Goal: Check status: Check status

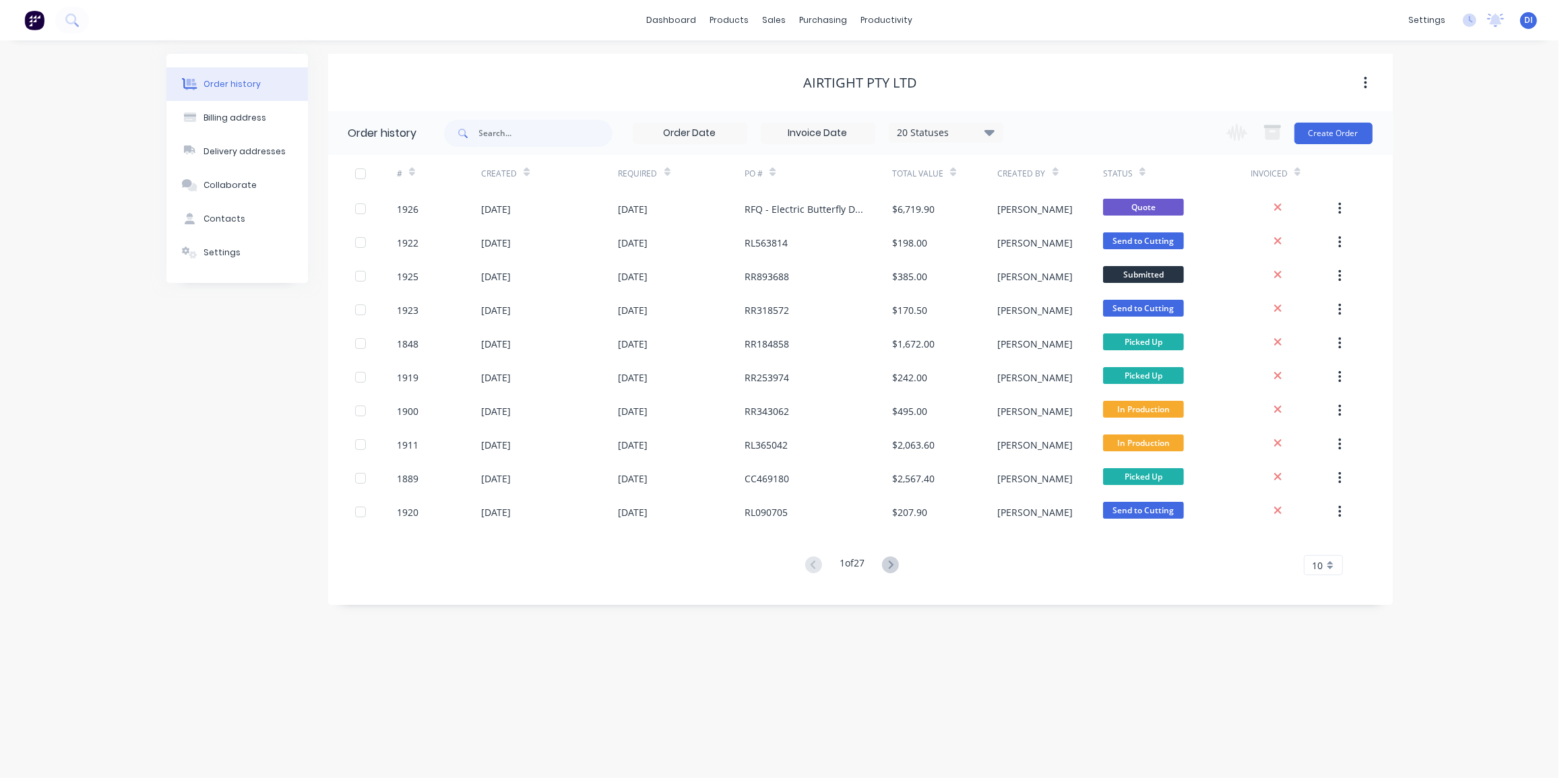
click at [1466, 150] on div "Order history Billing address Delivery addresses Collaborate Contacts Settings …" at bounding box center [779, 410] width 1558 height 738
click at [1492, 201] on div "Order history Billing address Delivery addresses Collaborate Contacts Settings …" at bounding box center [779, 410] width 1558 height 738
click at [1331, 567] on div "10" at bounding box center [1323, 565] width 39 height 20
click at [1326, 739] on div "35" at bounding box center [1324, 732] width 38 height 24
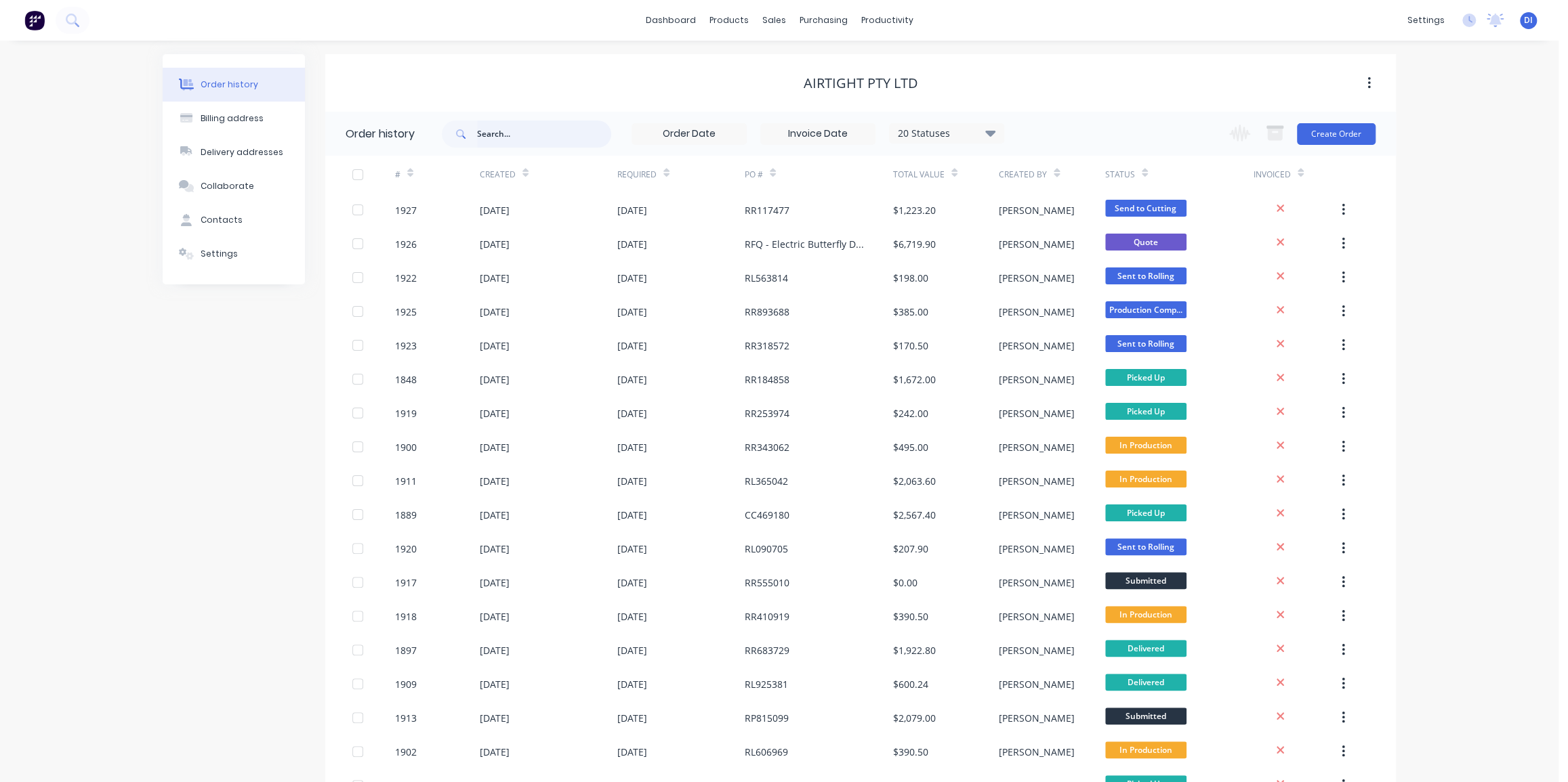
click at [528, 133] on input "text" at bounding box center [544, 134] width 134 height 27
click at [1423, 147] on div "Order history Billing address Delivery addresses Collaborate Contacts Settings …" at bounding box center [779, 755] width 1558 height 1428
click at [1463, 289] on div "Order history Billing address Delivery addresses Collaborate Contacts Settings …" at bounding box center [779, 755] width 1558 height 1428
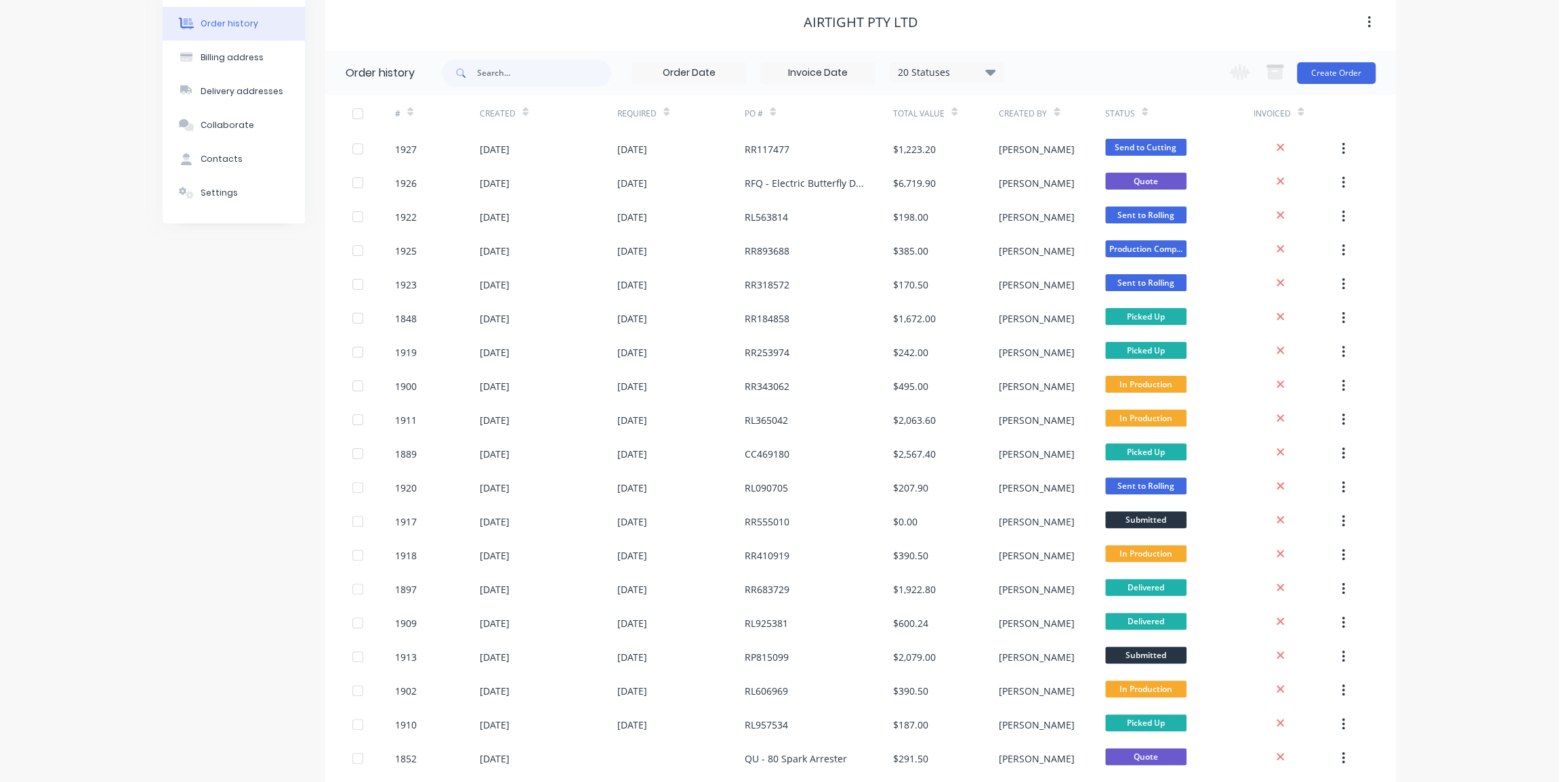
click at [1415, 98] on div "Order history Billing address Delivery addresses Collaborate Contacts Settings …" at bounding box center [779, 694] width 1558 height 1428
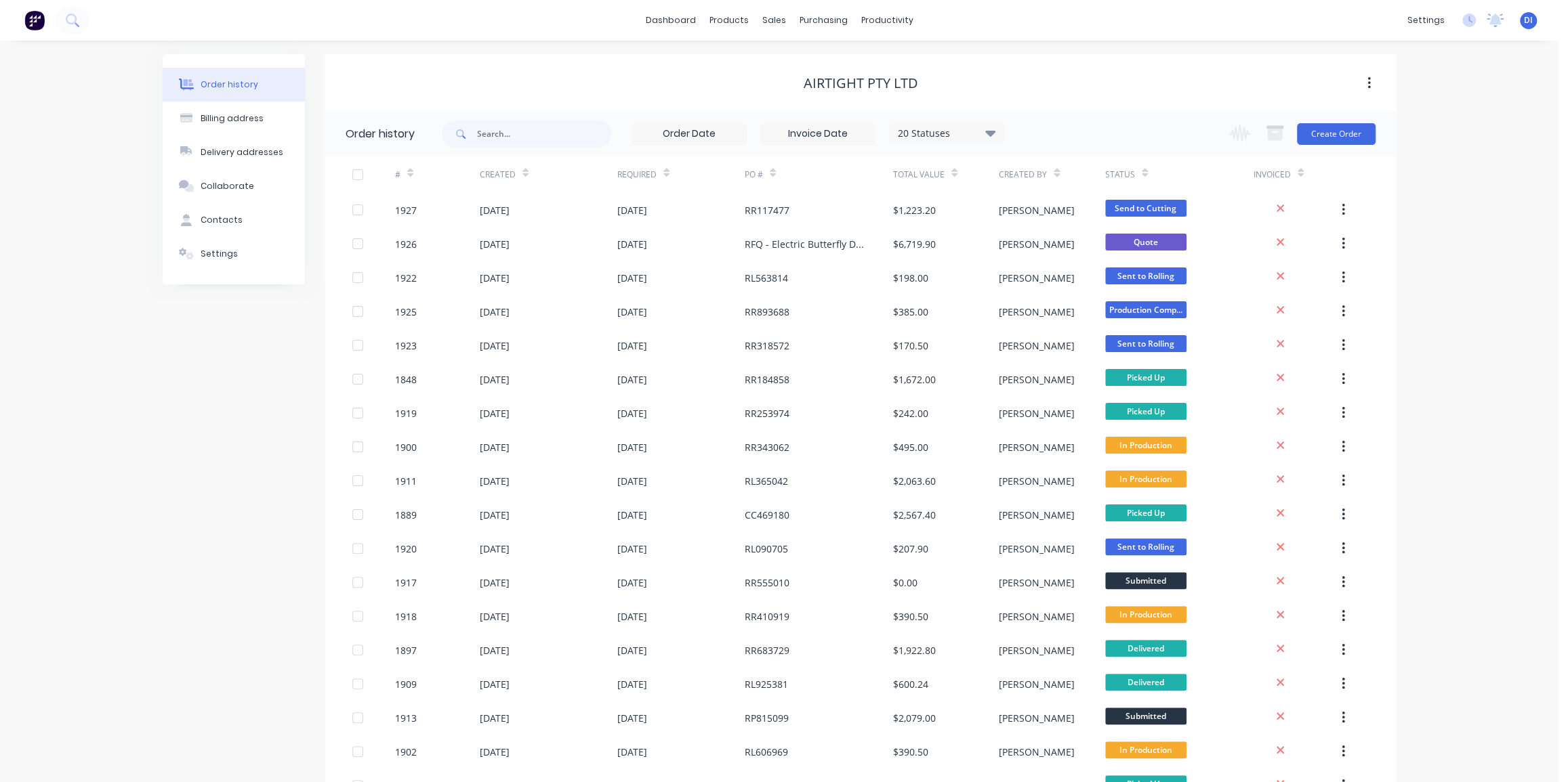
click at [36, 20] on img at bounding box center [34, 20] width 20 height 20
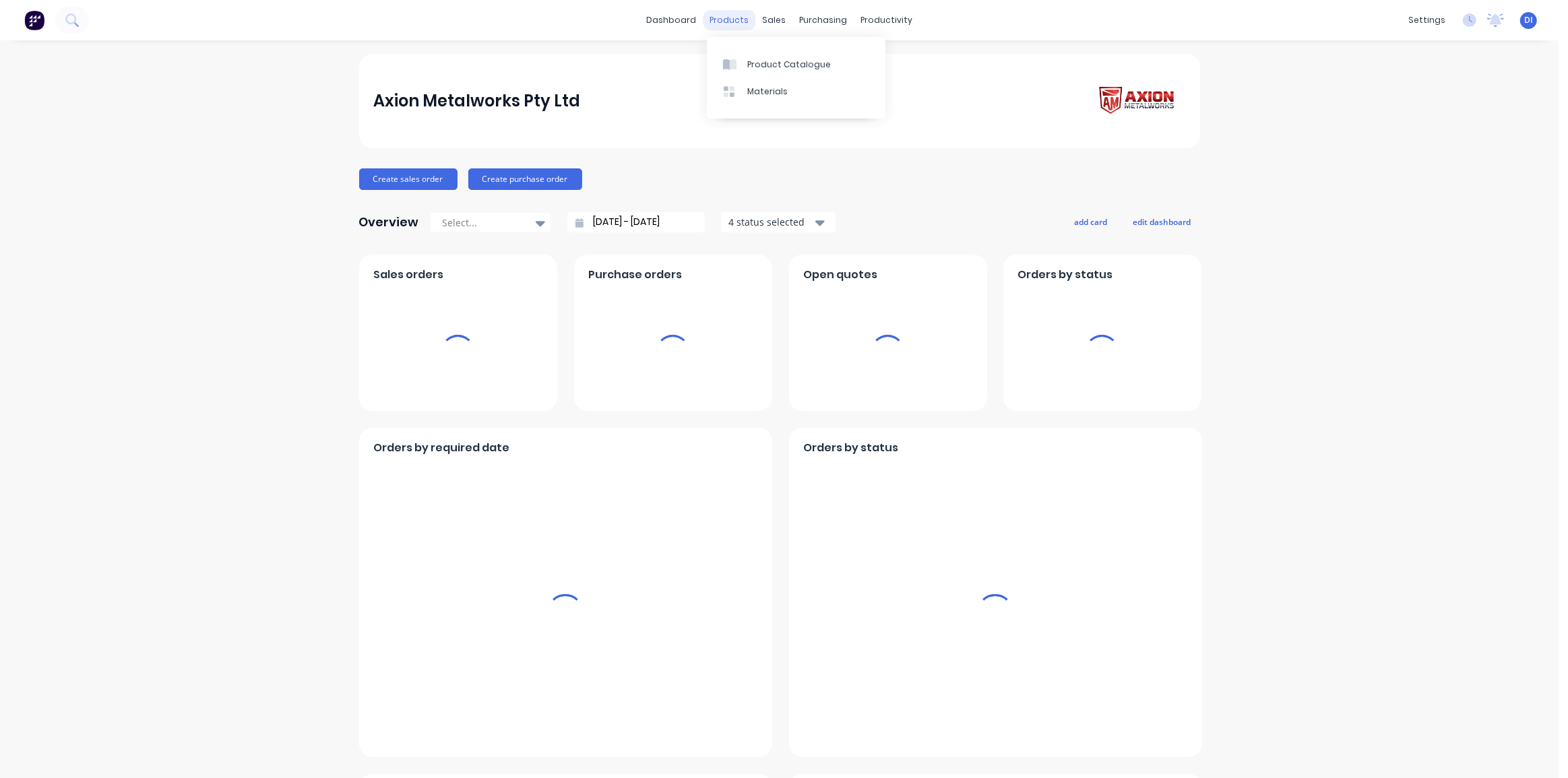
click at [736, 18] on div "products" at bounding box center [728, 20] width 52 height 20
click at [471, 221] on div at bounding box center [483, 223] width 85 height 17
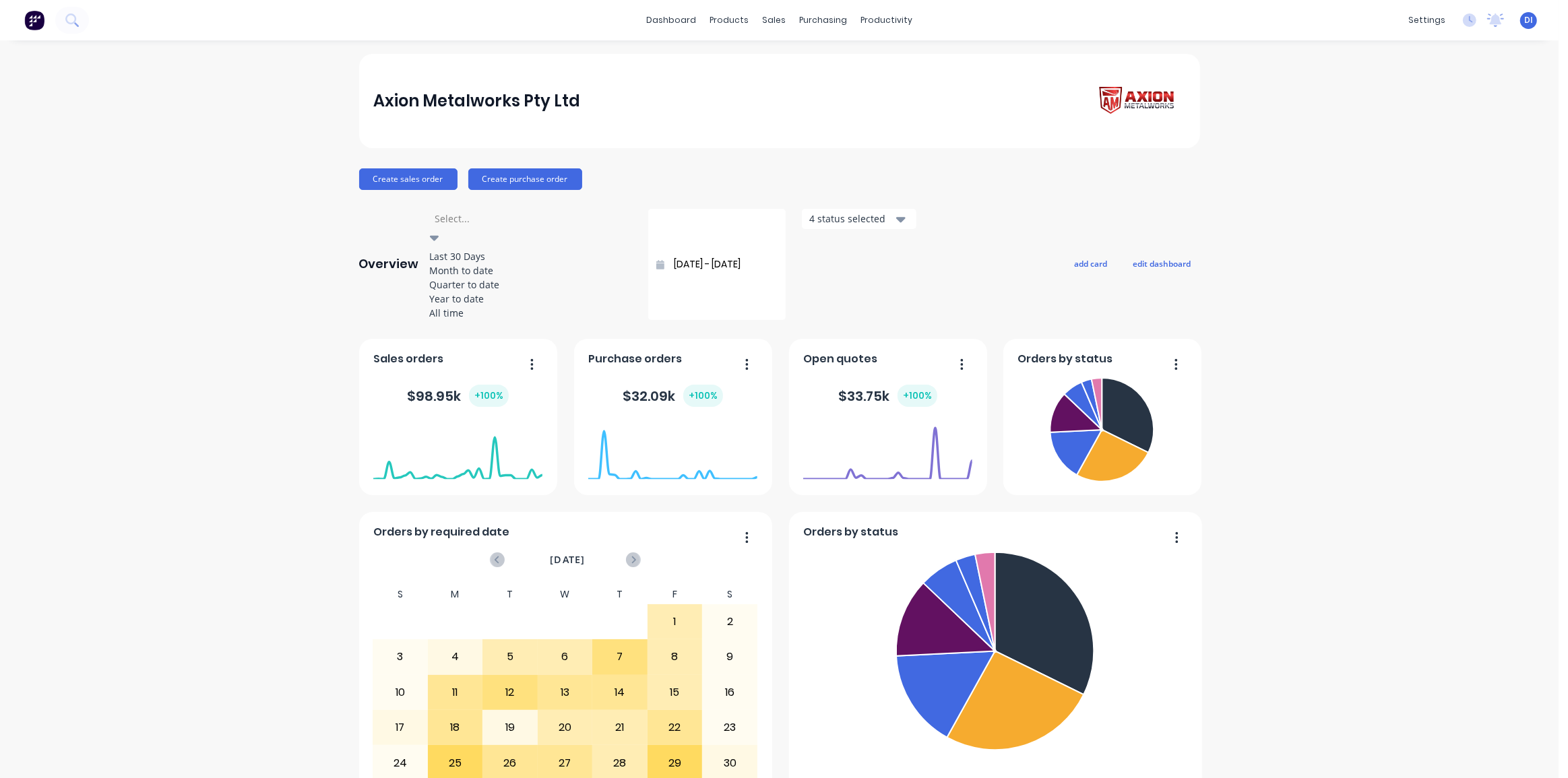
drag, startPoint x: 497, startPoint y: 318, endPoint x: 333, endPoint y: 313, distance: 164.1
click at [497, 306] on div "Year to date" at bounding box center [531, 299] width 203 height 14
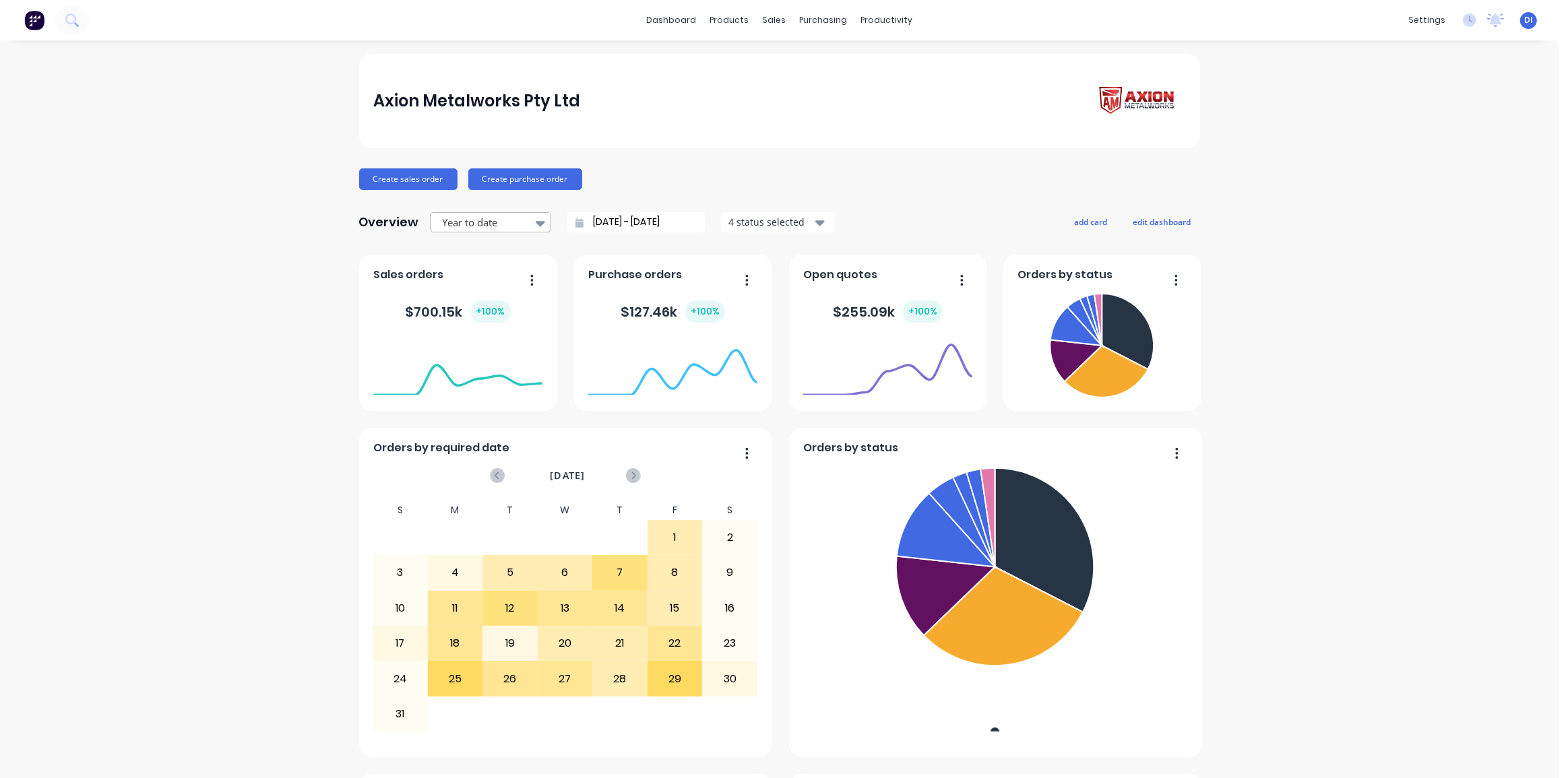
click at [531, 225] on div at bounding box center [540, 223] width 20 height 23
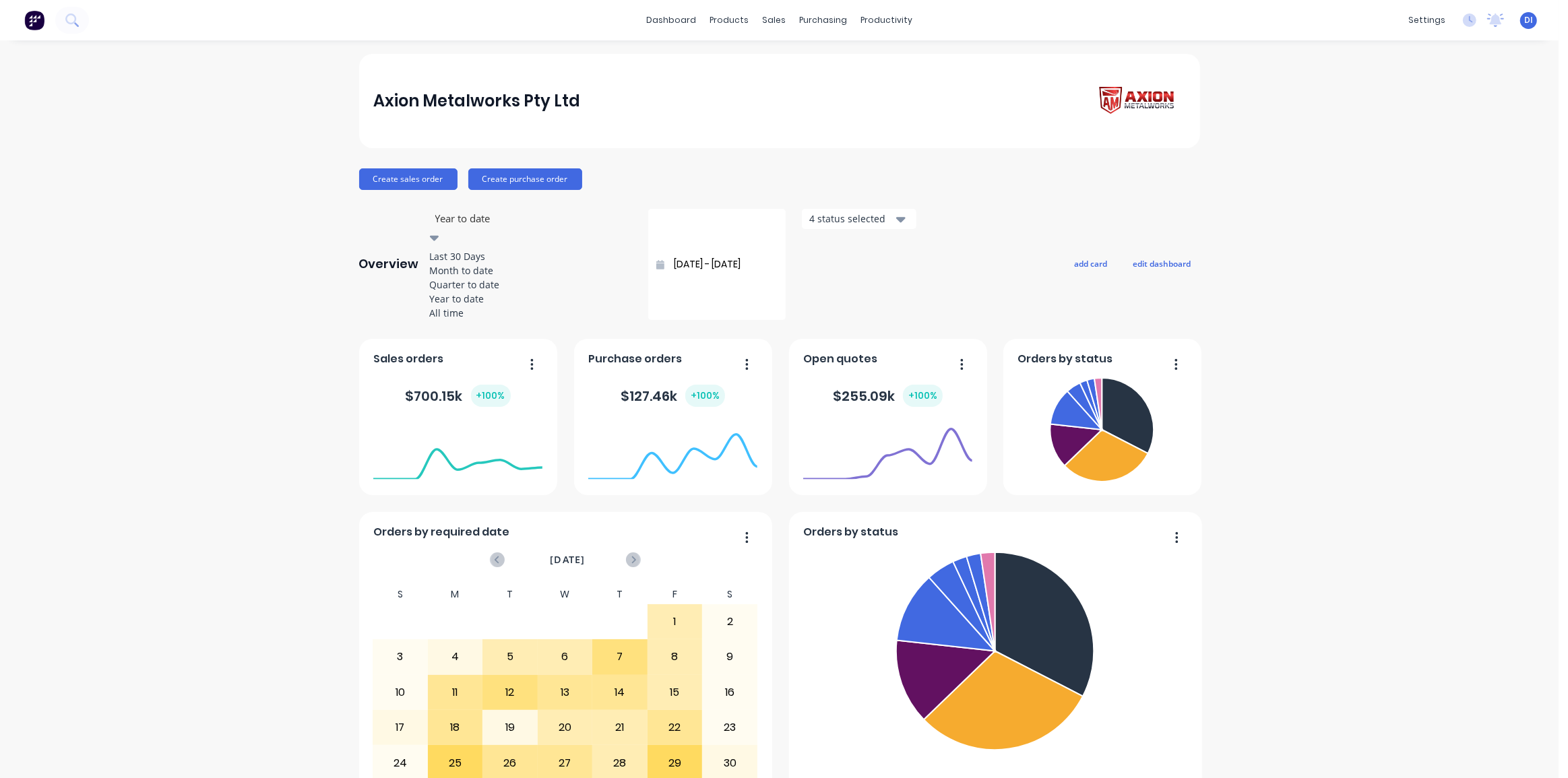
click at [506, 292] on div "Quarter to date" at bounding box center [531, 284] width 203 height 14
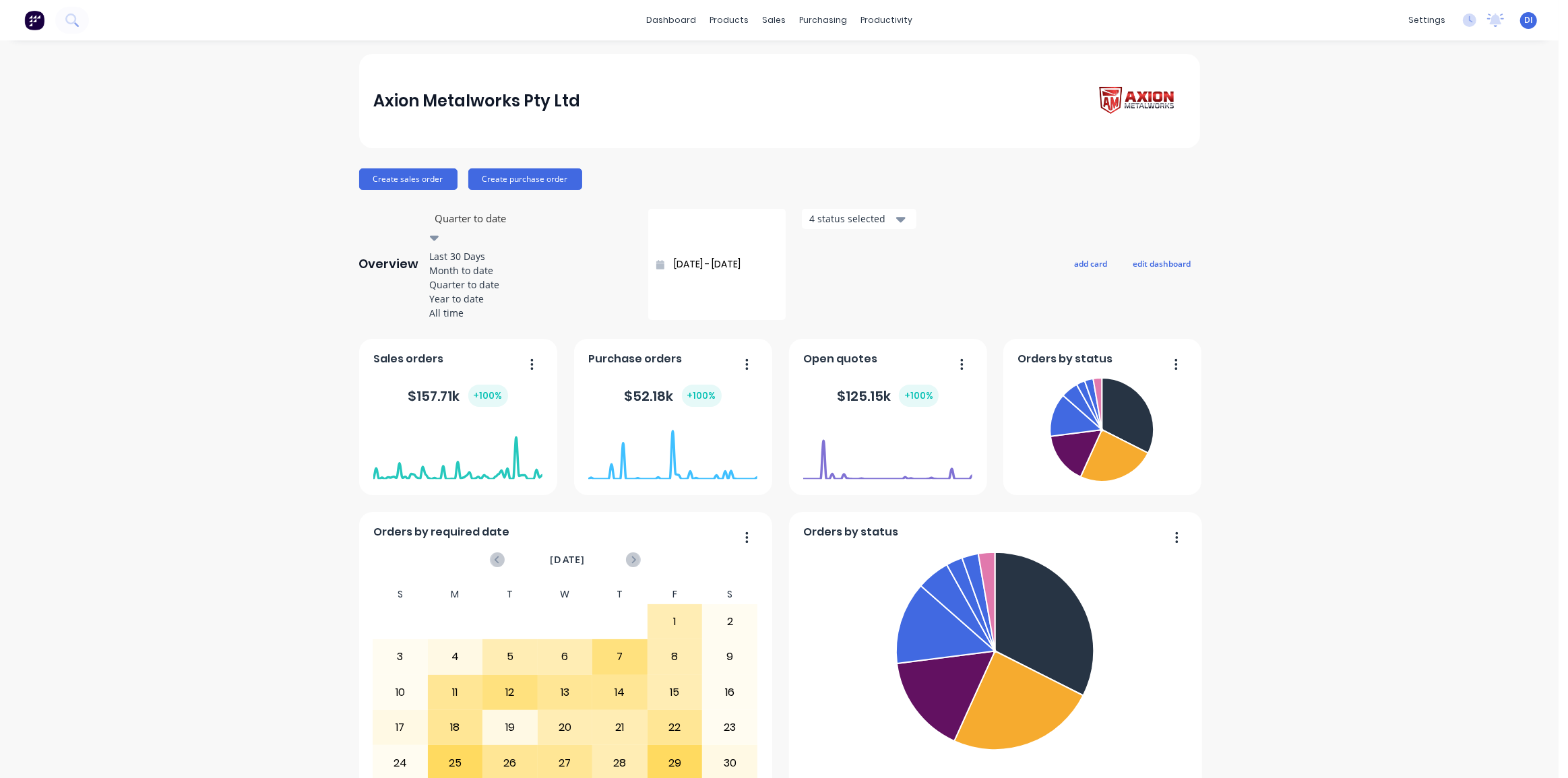
click at [439, 230] on div at bounding box center [435, 238] width 10 height 16
click at [552, 224] on div "5 results available. Use Up and Down to choose options, press Enter to select t…" at bounding box center [673, 264] width 487 height 111
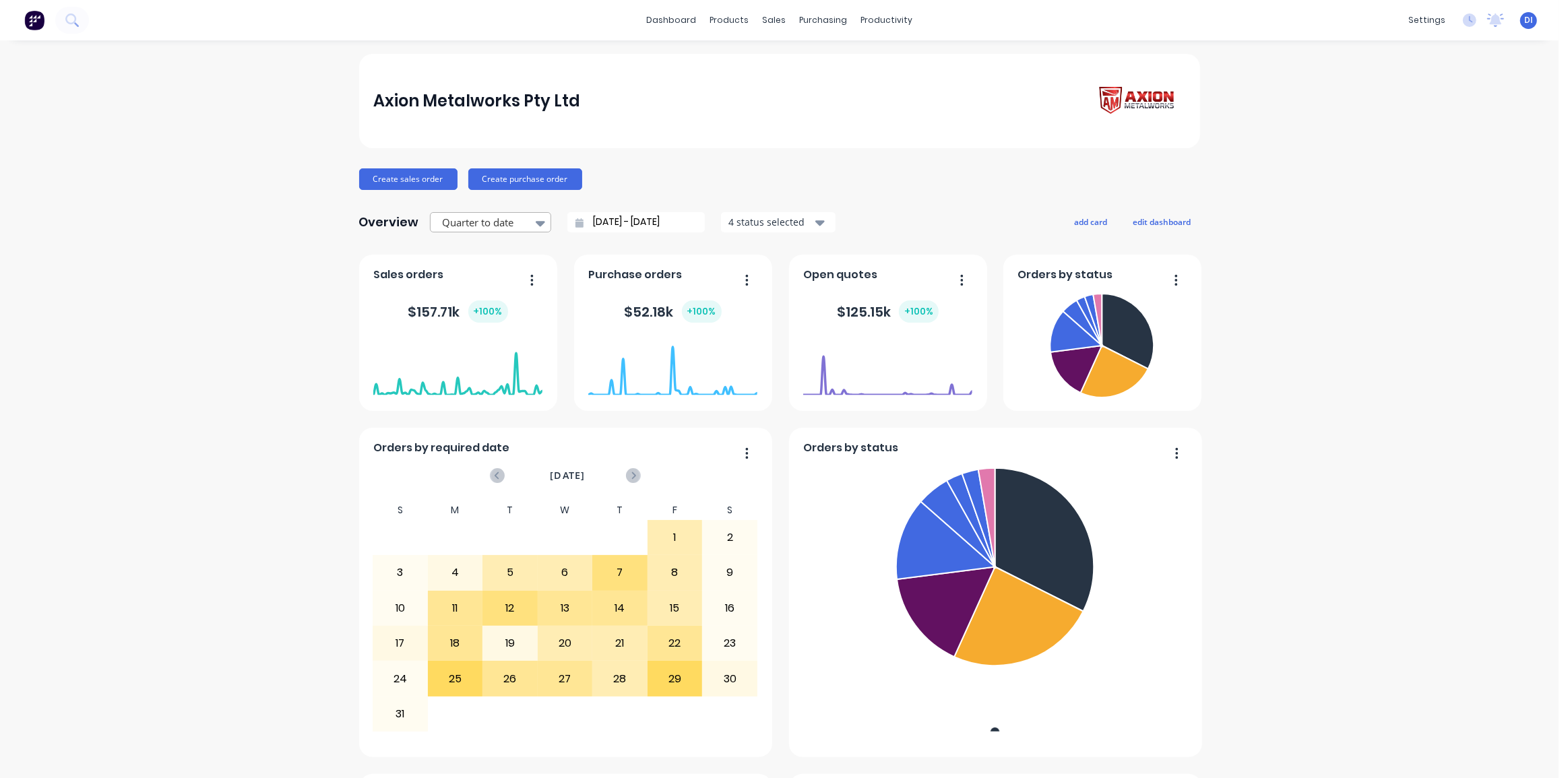
click at [535, 216] on icon at bounding box center [540, 224] width 10 height 15
click at [232, 289] on div "Axion Metalworks Pty Ltd Create sales order Create purchase order Overview Quar…" at bounding box center [779, 752] width 1558 height 1396
click at [535, 224] on icon at bounding box center [540, 224] width 10 height 6
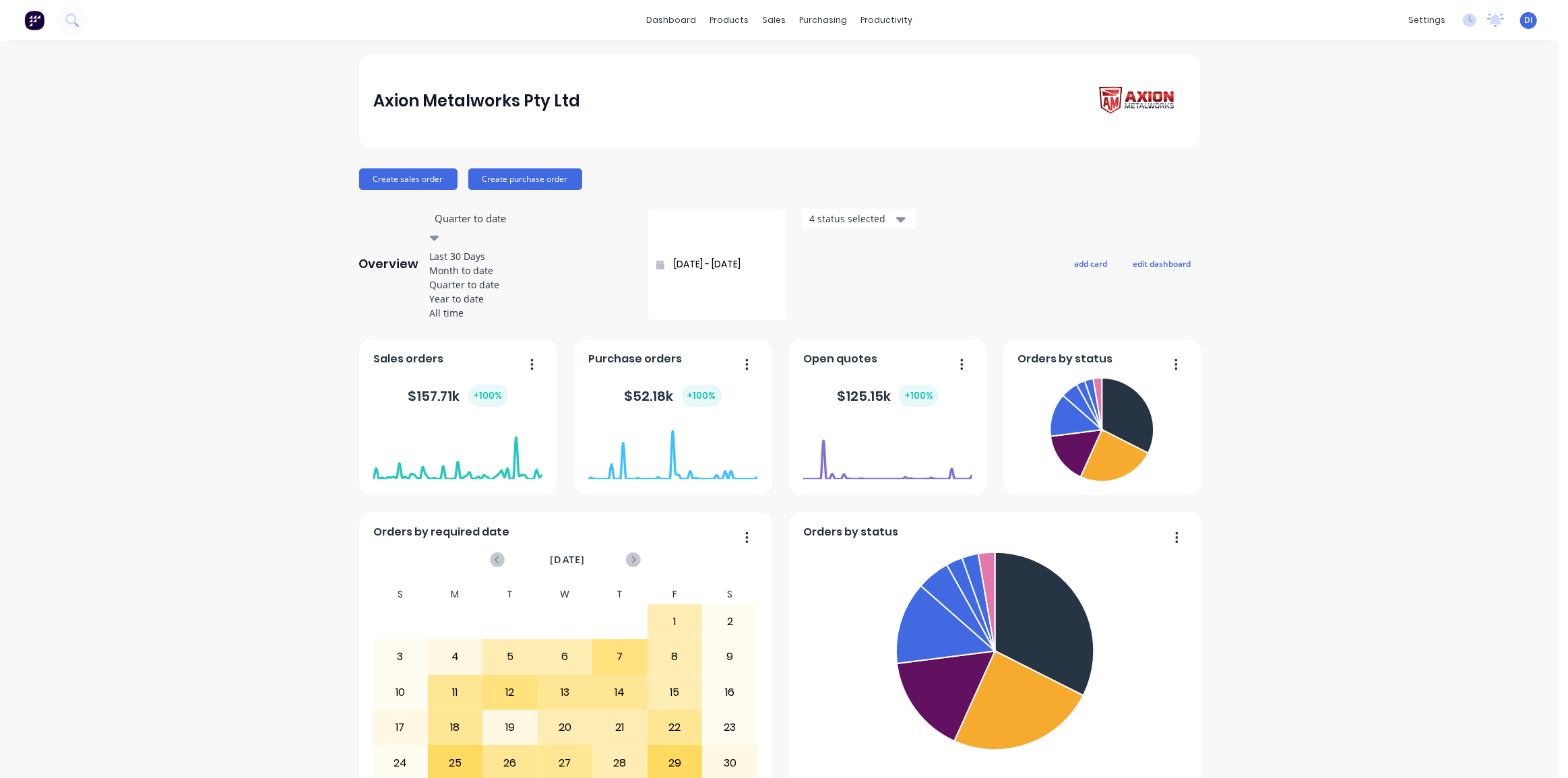
click at [494, 278] on div "Month to date" at bounding box center [531, 270] width 203 height 14
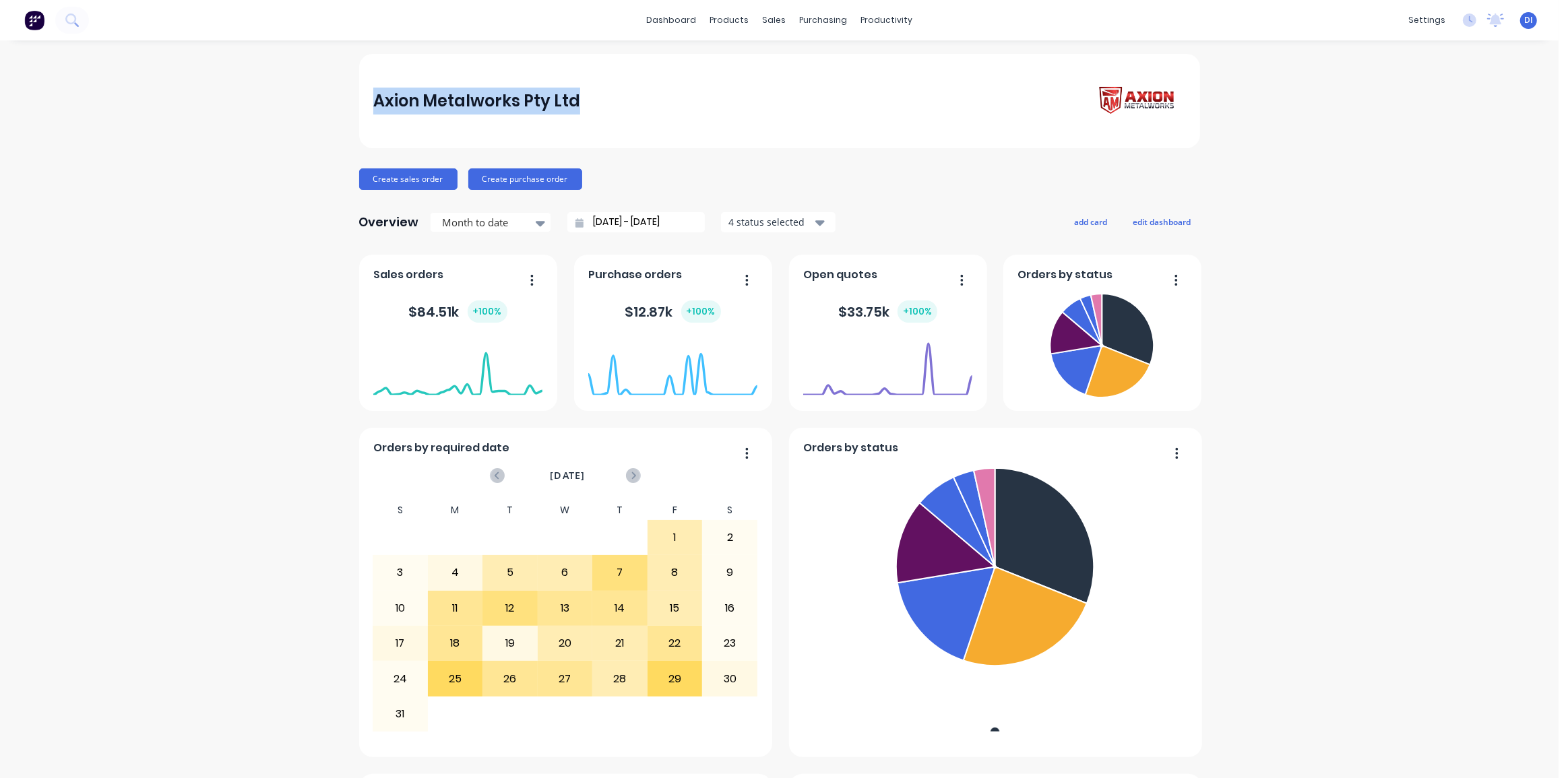
drag, startPoint x: 370, startPoint y: 100, endPoint x: 589, endPoint y: 103, distance: 219.0
click at [589, 103] on div "Axion Metalworks Pty Ltd" at bounding box center [780, 101] width 812 height 38
click at [183, 151] on div "Axion Metalworks Pty Ltd Create sales order Create purchase order Overview Mont…" at bounding box center [779, 752] width 1558 height 1396
click at [476, 312] on div "+ 100 %" at bounding box center [488, 311] width 40 height 22
click at [531, 281] on icon "button" at bounding box center [532, 281] width 4 height 13
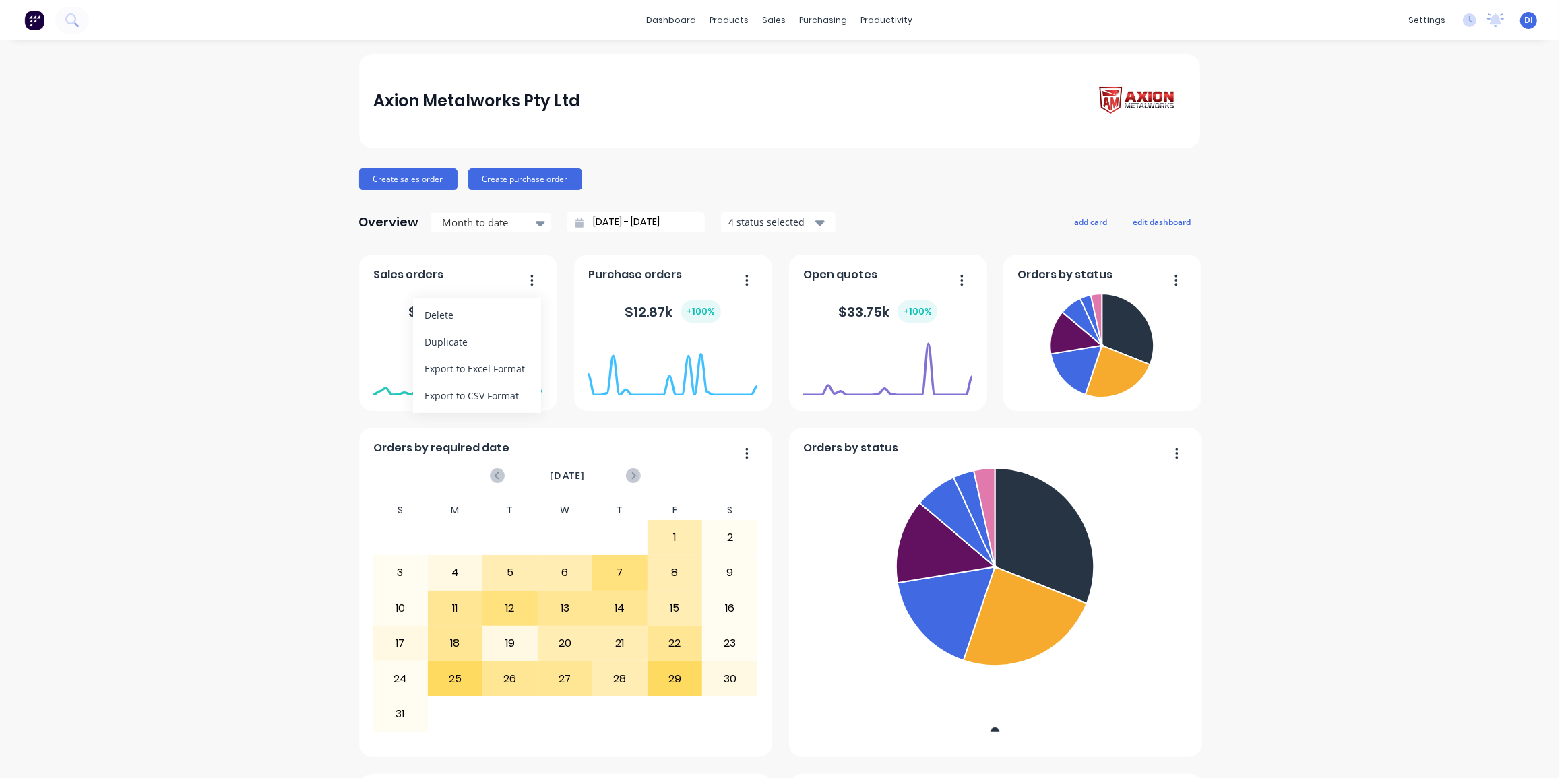
drag, startPoint x: 337, startPoint y: 311, endPoint x: 341, endPoint y: 305, distance: 7.2
click at [337, 310] on div "Axion Metalworks Pty Ltd Create sales order Create purchase order Overview Mont…" at bounding box center [779, 752] width 1558 height 1396
click at [461, 224] on div at bounding box center [483, 223] width 85 height 17
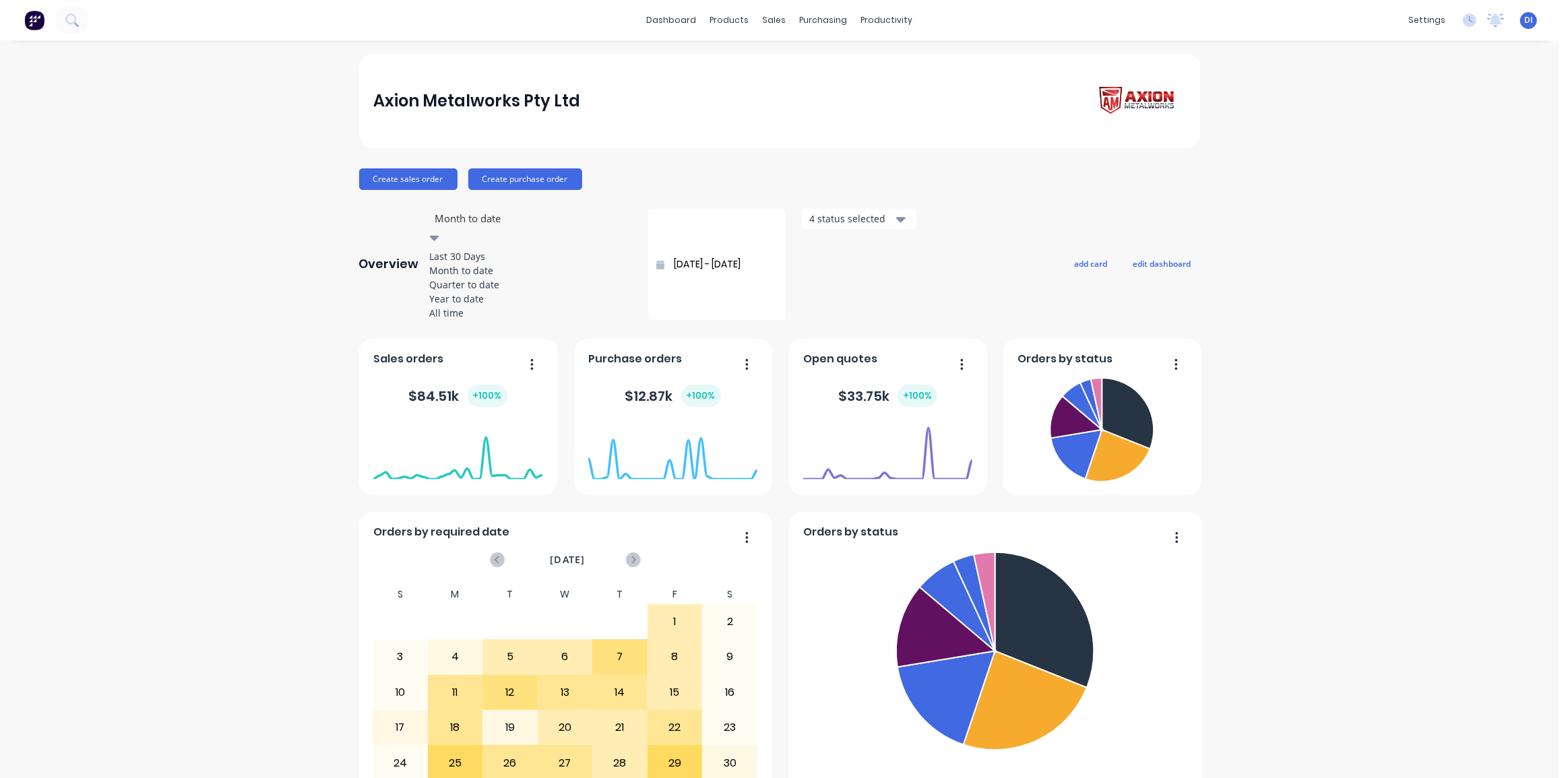
click at [463, 253] on div "Last 30 Days" at bounding box center [531, 256] width 203 height 14
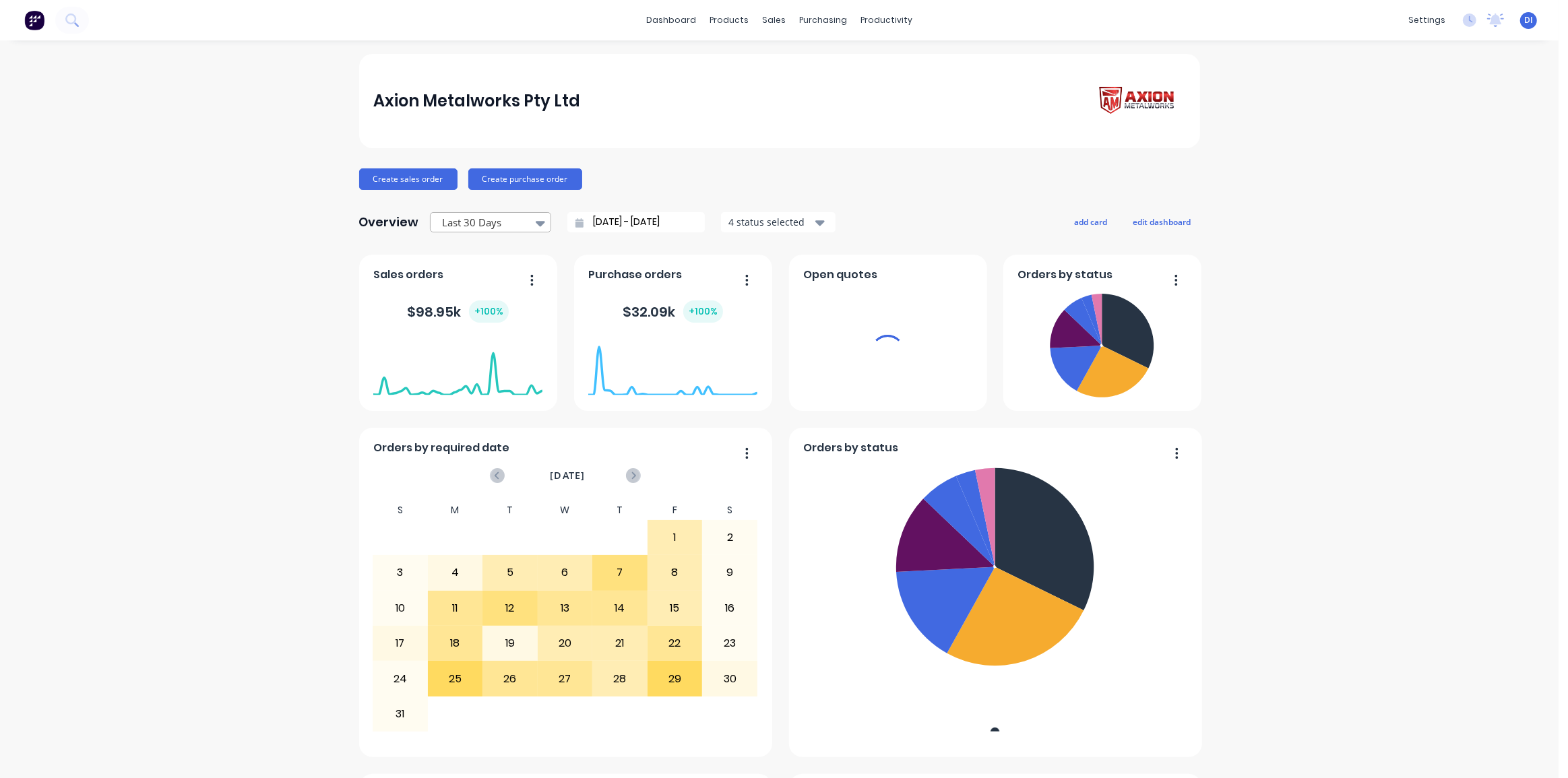
click at [513, 223] on div at bounding box center [483, 223] width 85 height 17
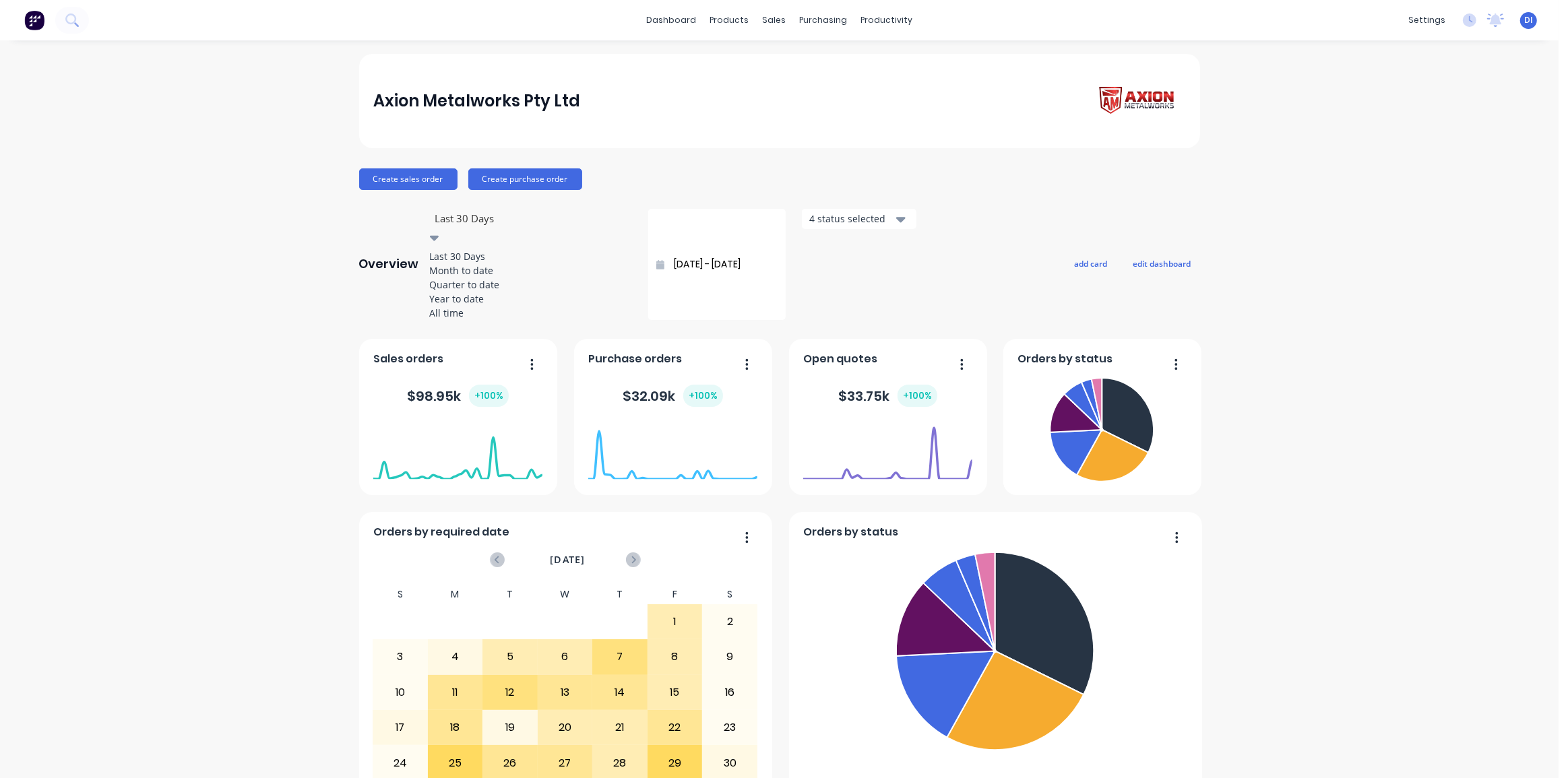
click at [475, 321] on div "All time" at bounding box center [531, 313] width 203 height 14
type input "[DATE] - [DATE]"
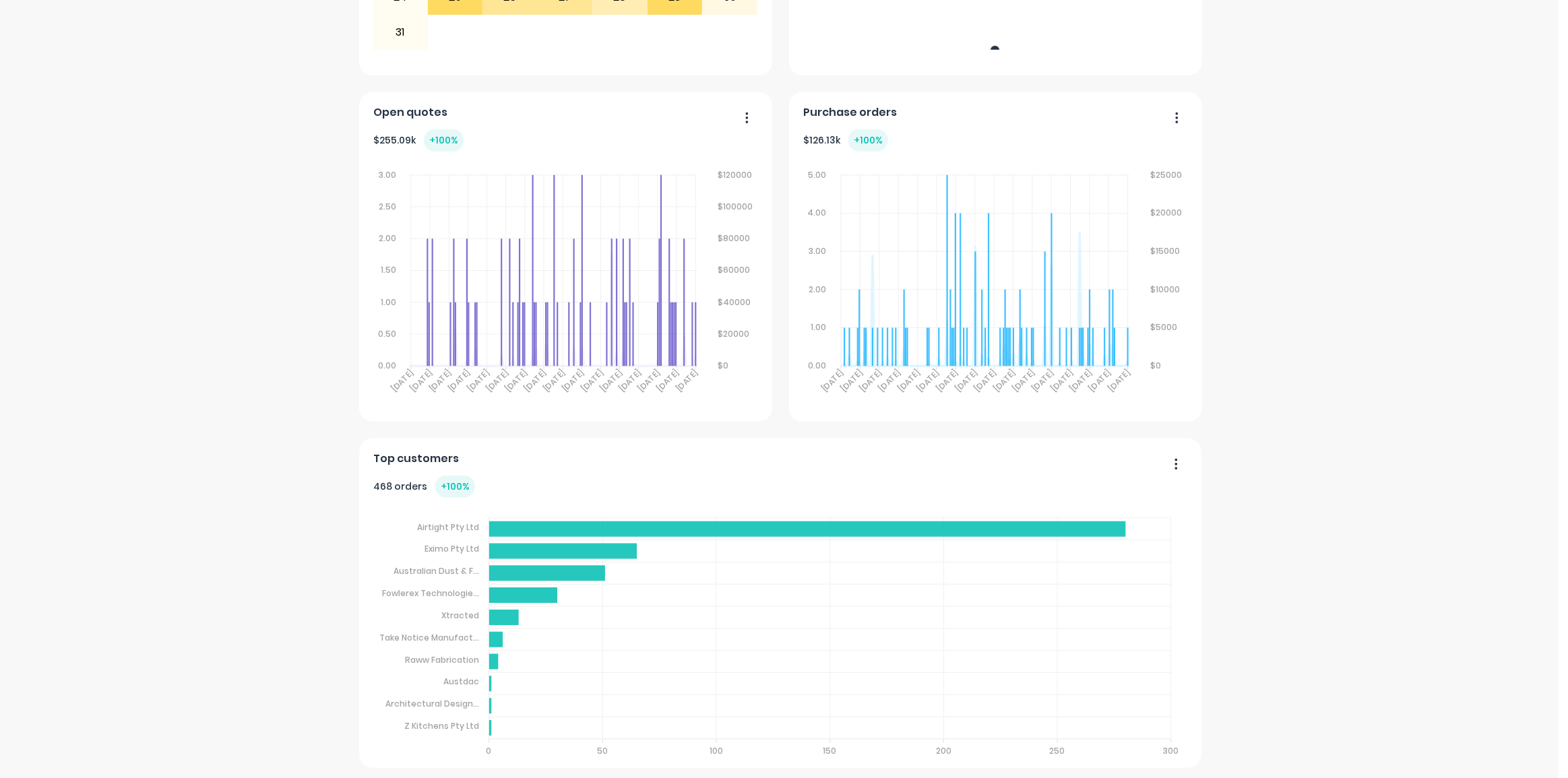
scroll to position [684, 0]
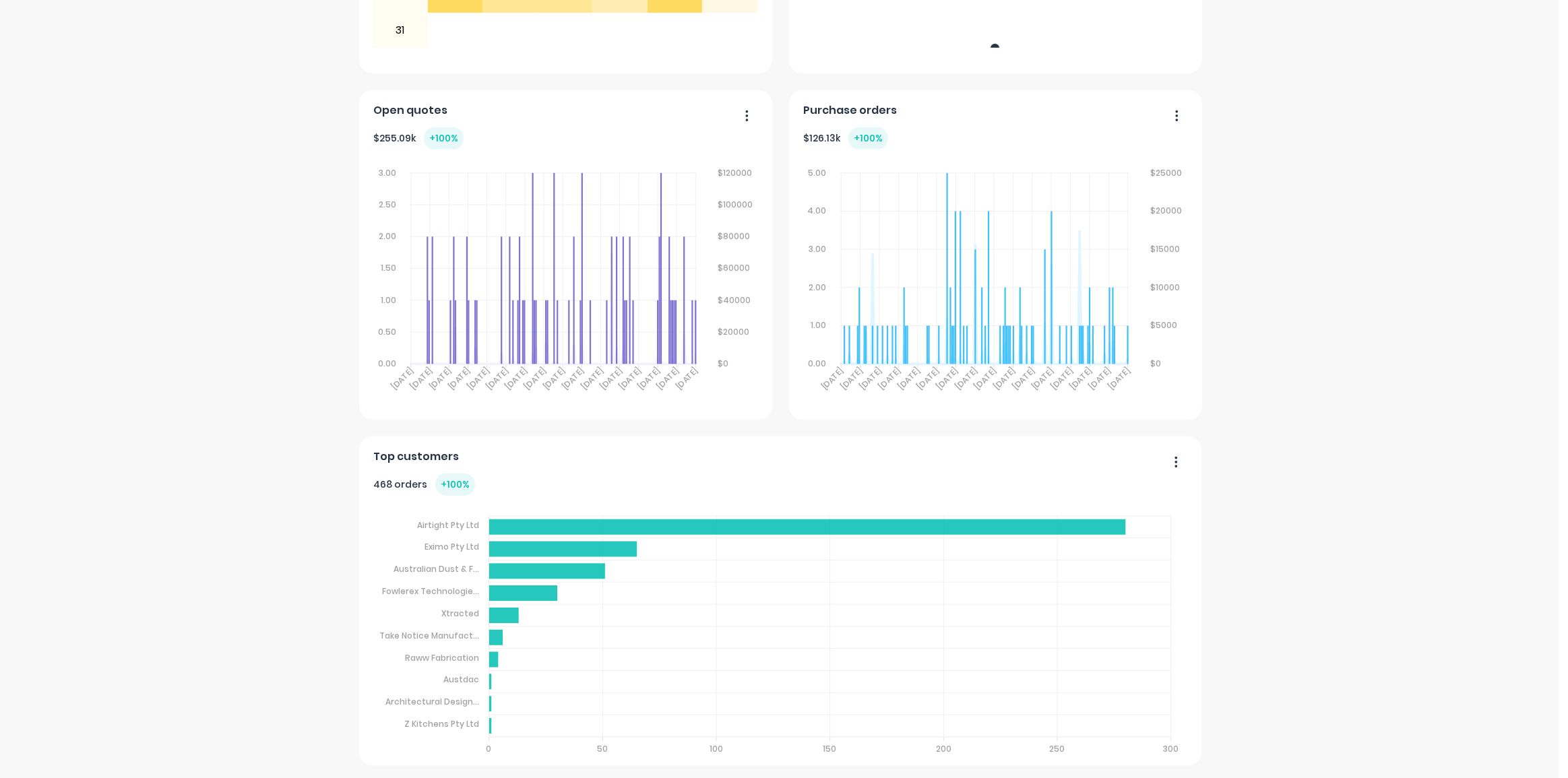
click at [1295, 494] on div "Axion Metalworks Pty Ltd Create sales order Create purchase order Overview All …" at bounding box center [779, 68] width 1558 height 1396
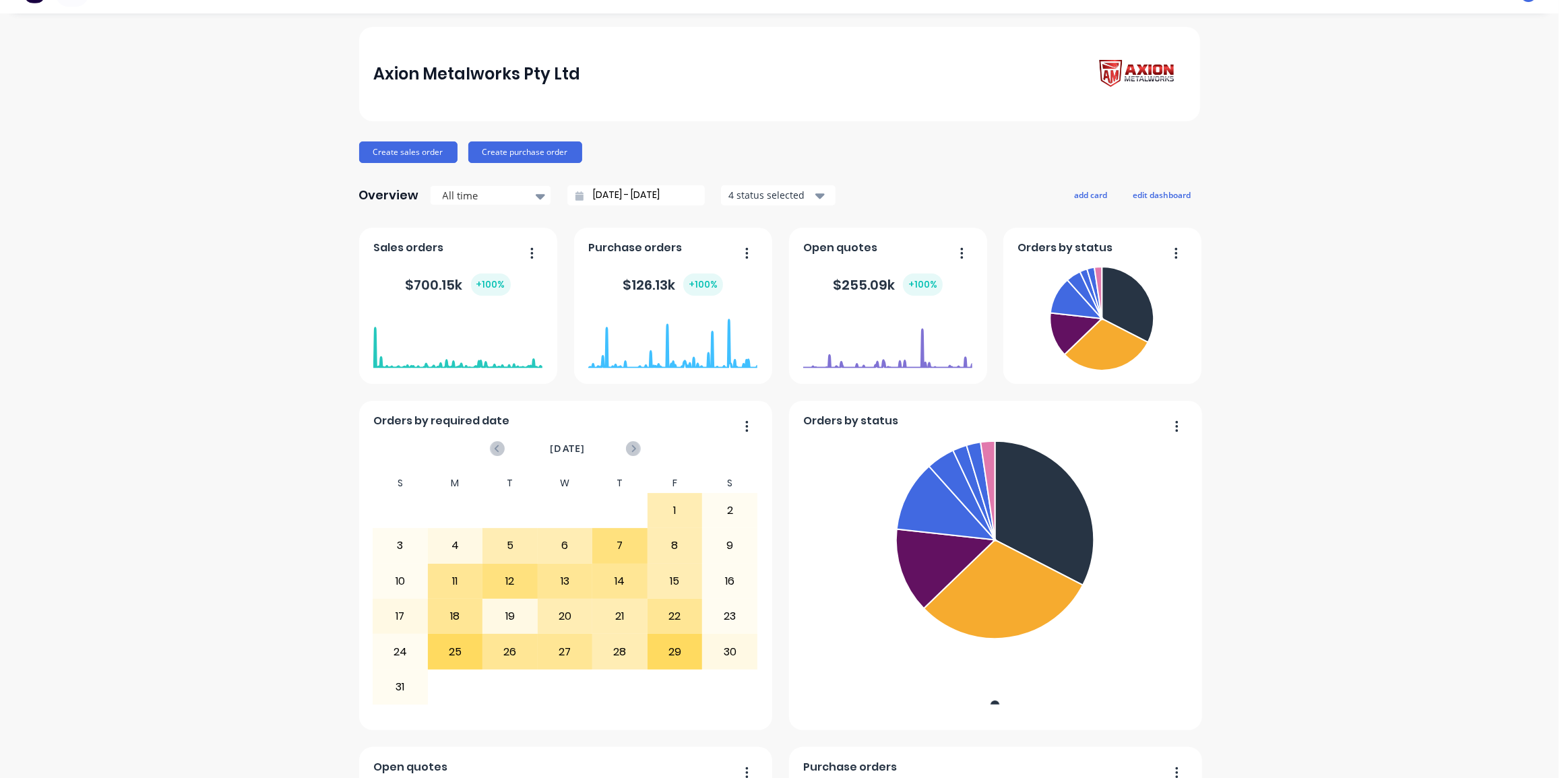
scroll to position [0, 0]
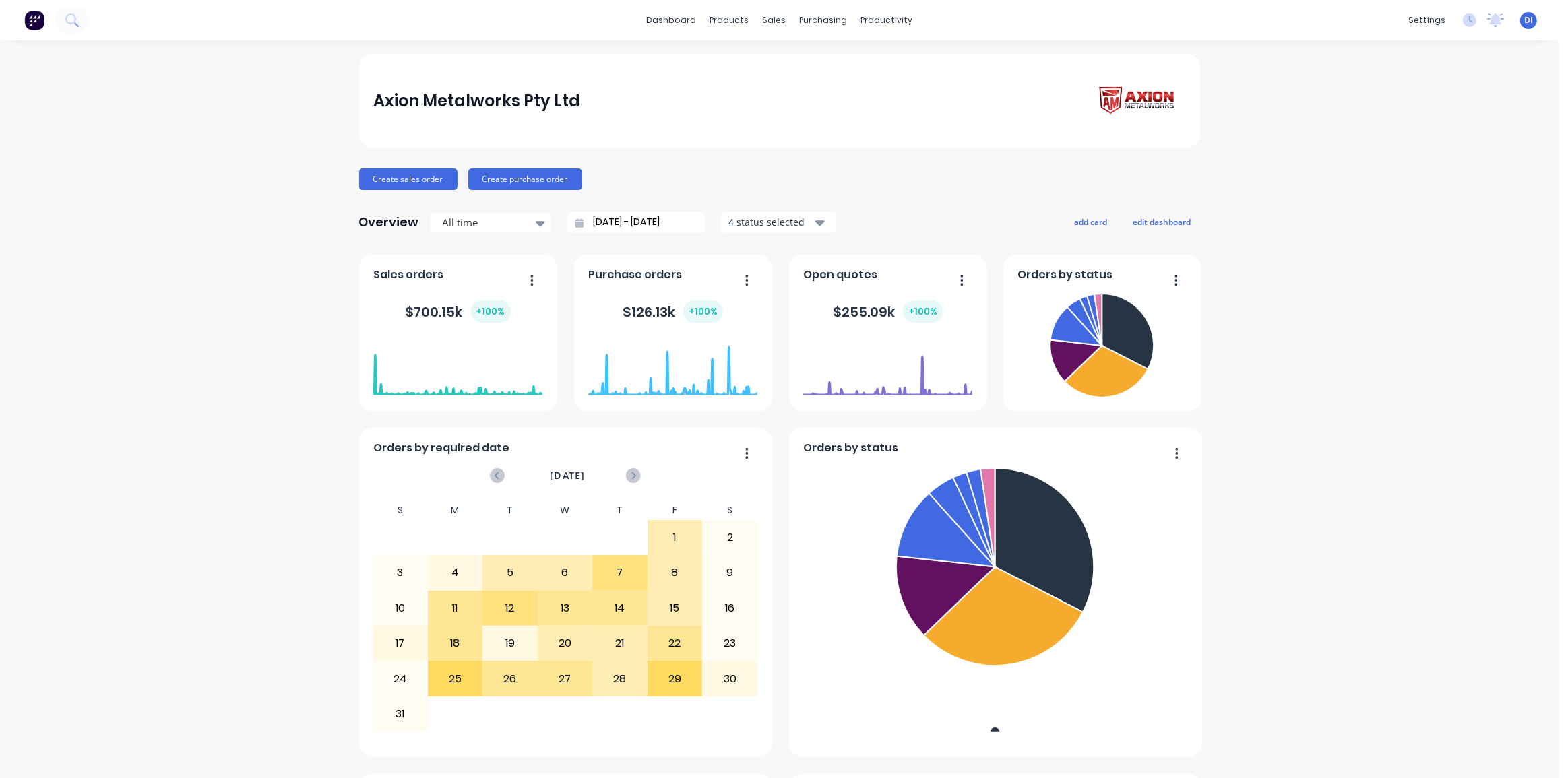
click at [30, 24] on img at bounding box center [34, 20] width 20 height 20
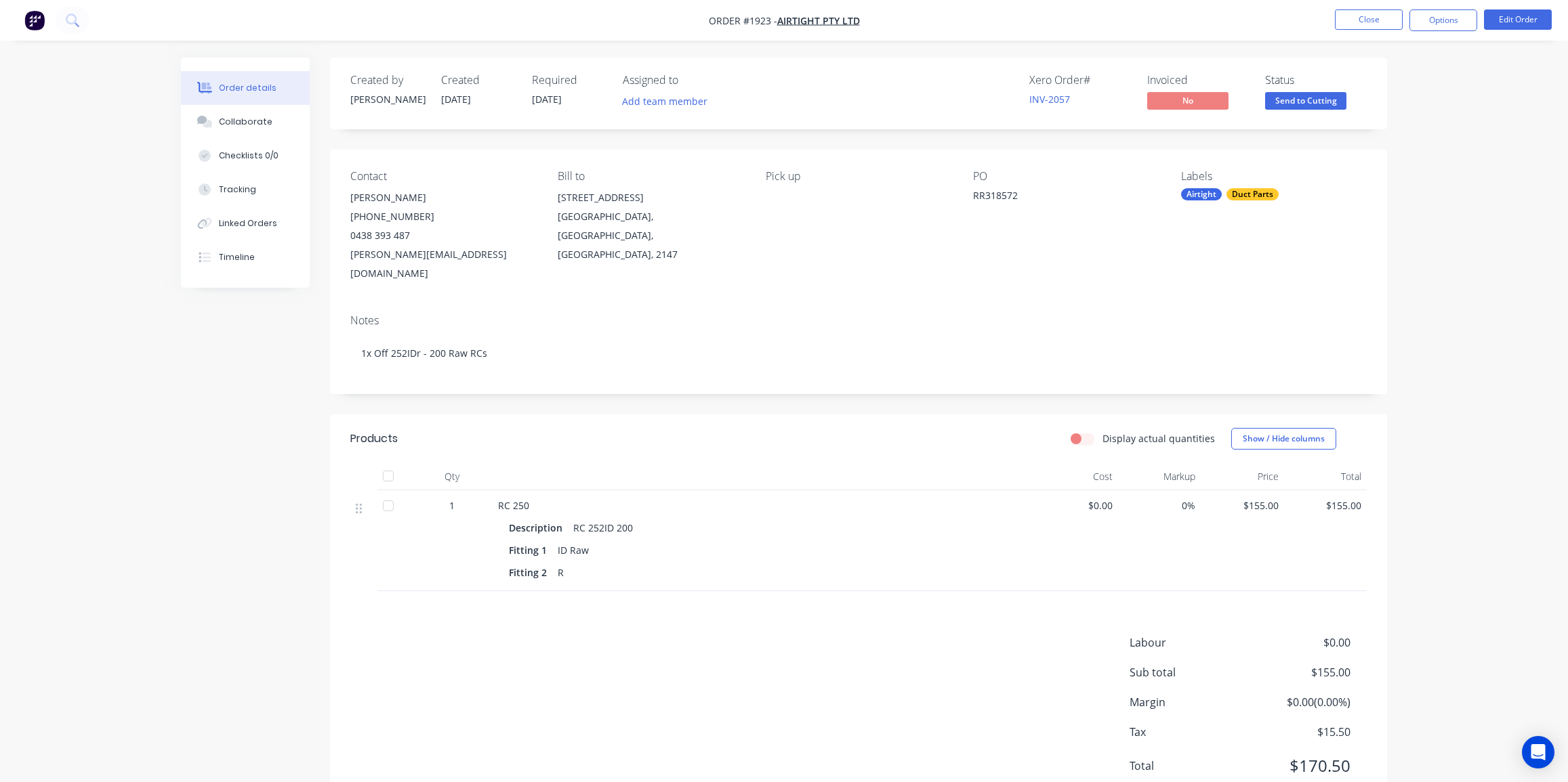
scroll to position [31, 0]
